Goal: Transaction & Acquisition: Purchase product/service

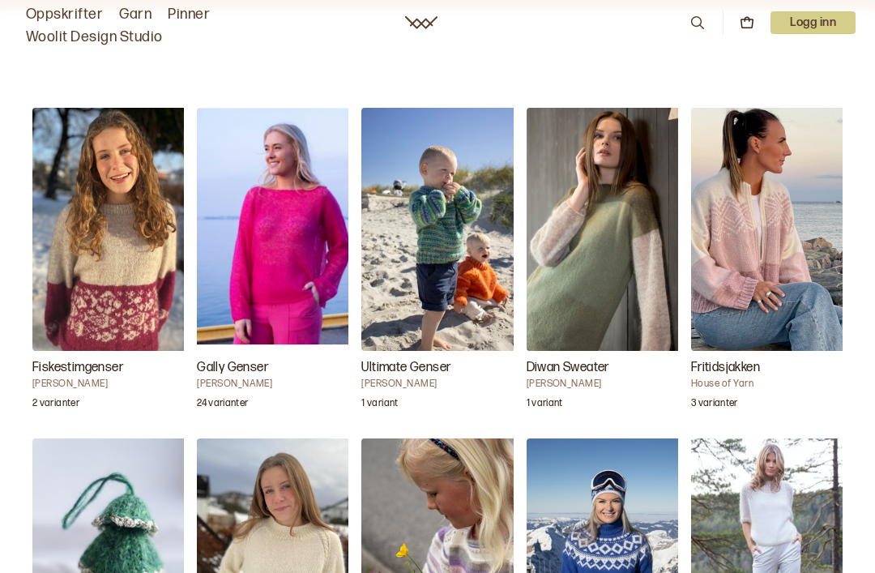
scroll to position [1573, 0]
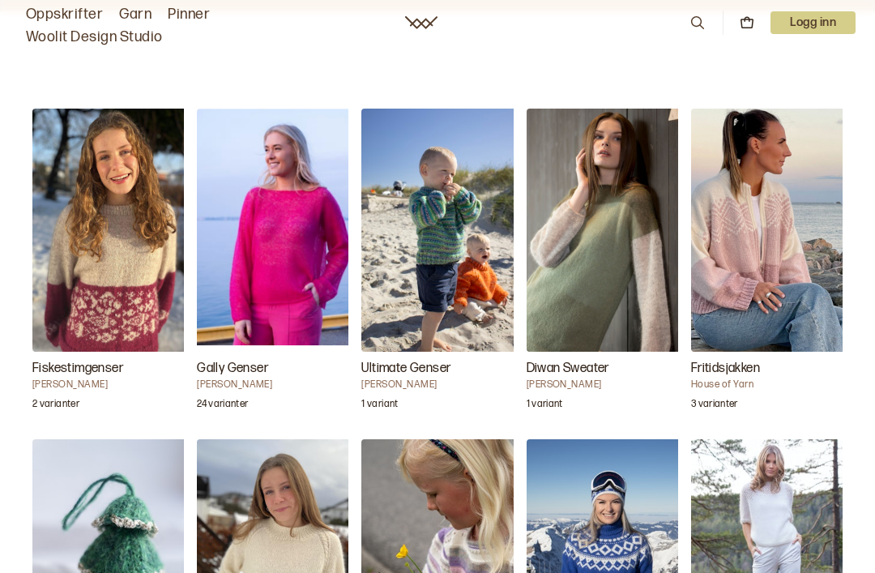
click at [267, 305] on img "Gally Genser" at bounding box center [278, 230] width 162 height 243
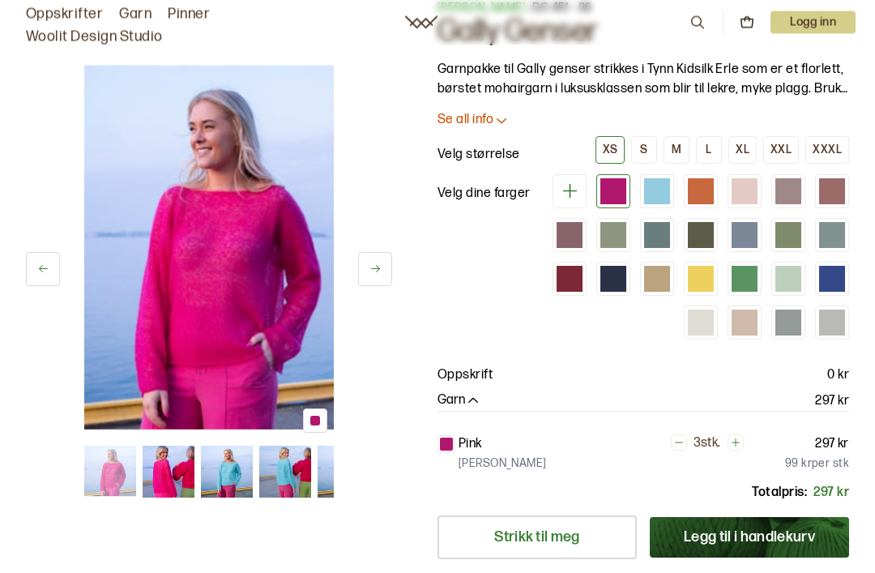
scroll to position [65, 0]
click at [647, 147] on div "S" at bounding box center [643, 150] width 7 height 15
click at [616, 154] on div "XS" at bounding box center [610, 150] width 15 height 15
click at [370, 272] on icon at bounding box center [375, 269] width 12 height 12
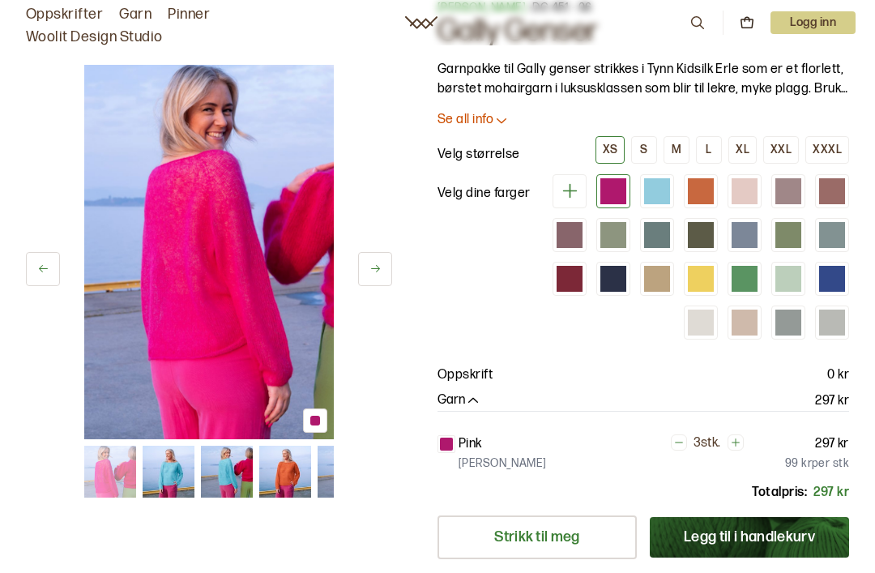
click at [380, 271] on icon at bounding box center [375, 269] width 12 height 12
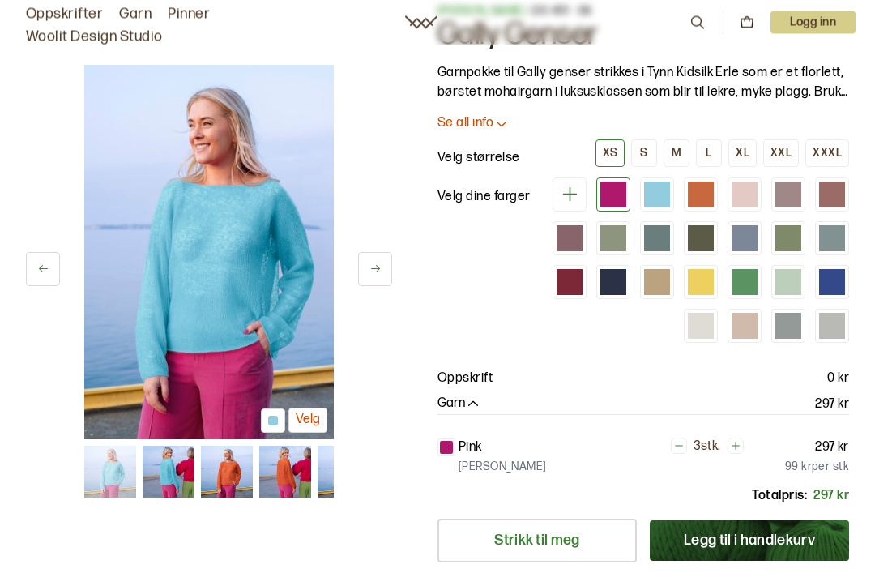
click at [370, 273] on icon at bounding box center [375, 269] width 12 height 12
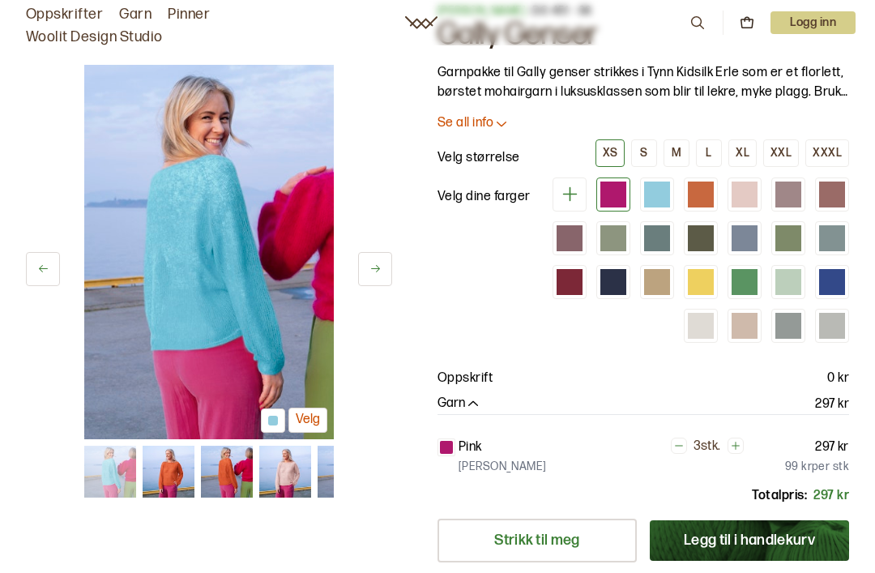
click at [377, 278] on button at bounding box center [375, 269] width 34 height 34
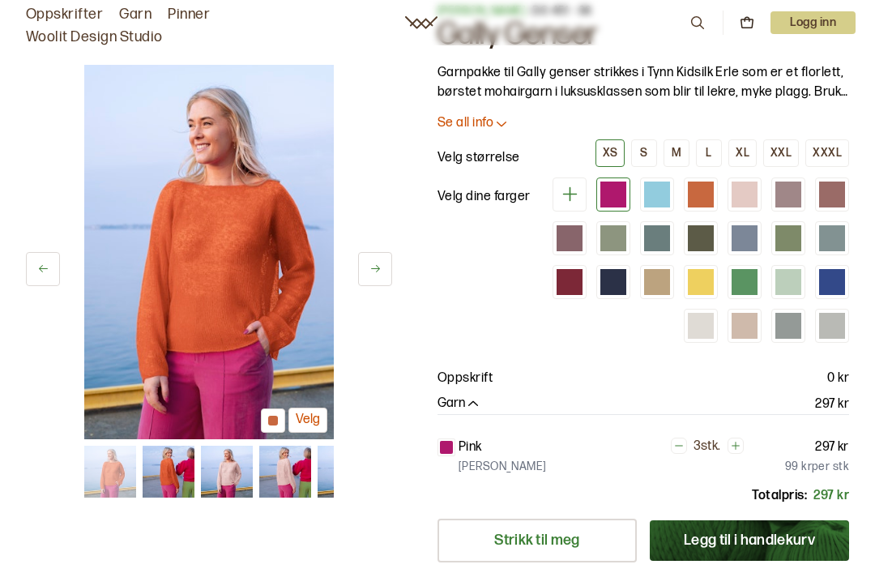
click at [376, 282] on button at bounding box center [375, 269] width 34 height 34
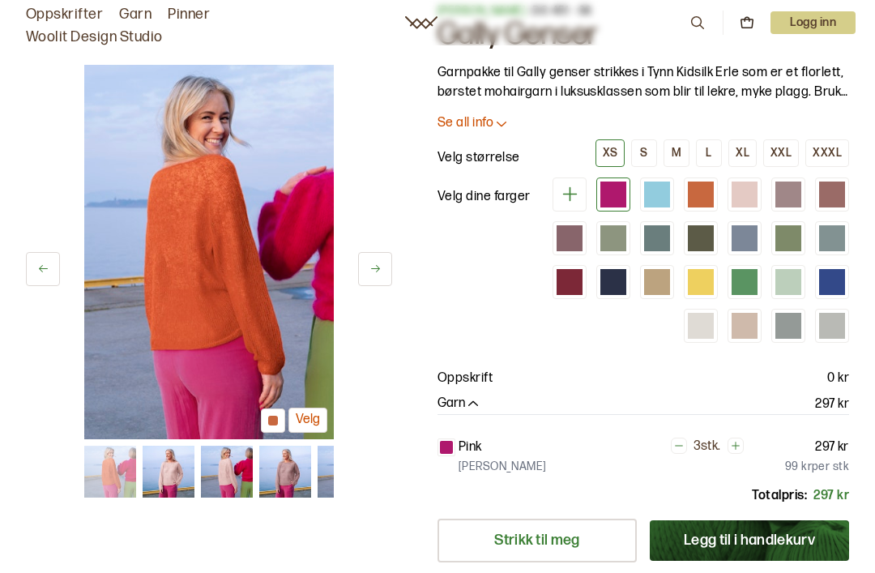
click at [378, 277] on button at bounding box center [375, 269] width 34 height 34
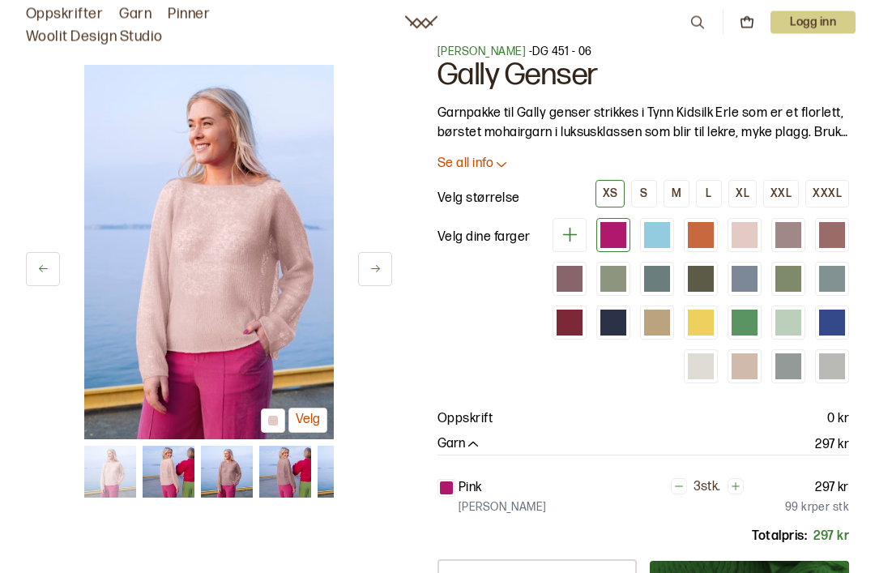
scroll to position [0, 0]
